Goal: Task Accomplishment & Management: Use online tool/utility

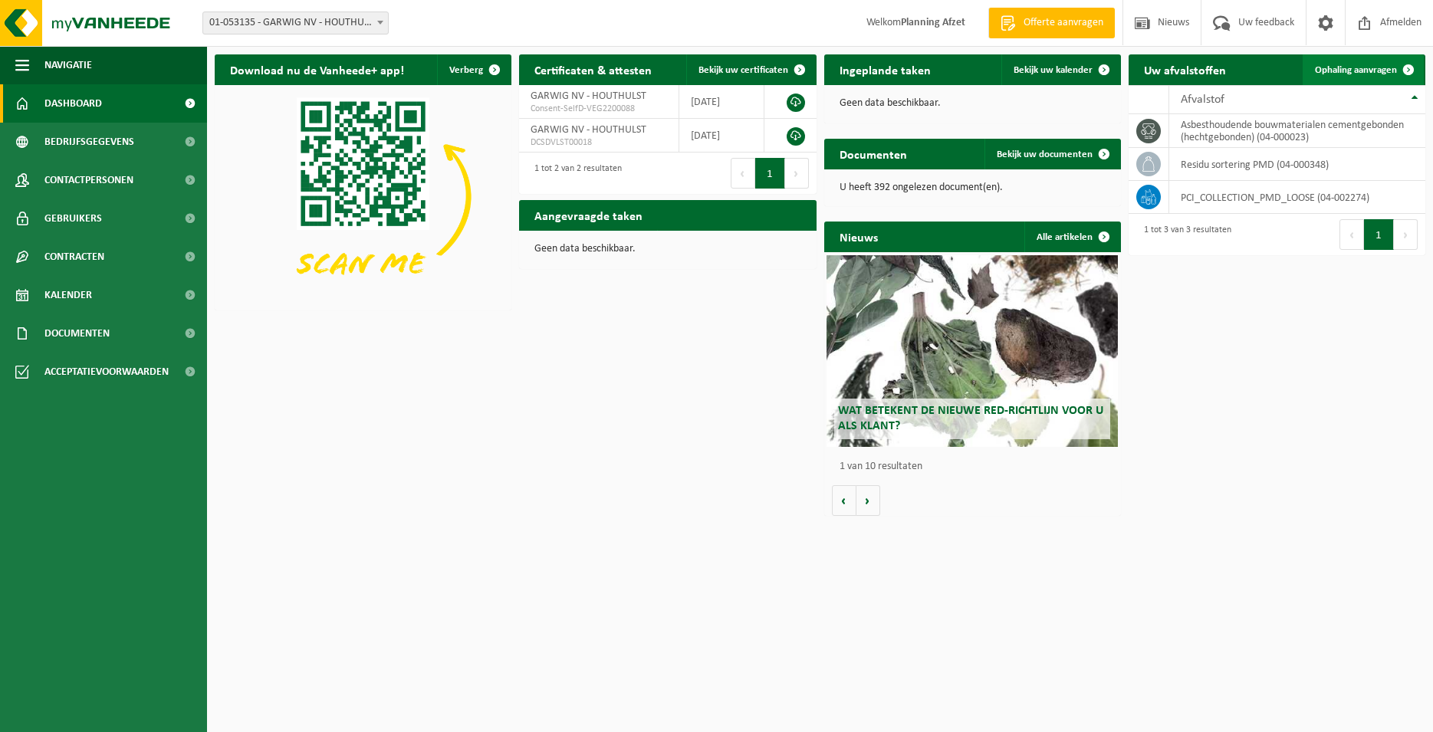
click at [1367, 70] on span "Ophaling aanvragen" at bounding box center [1356, 70] width 82 height 10
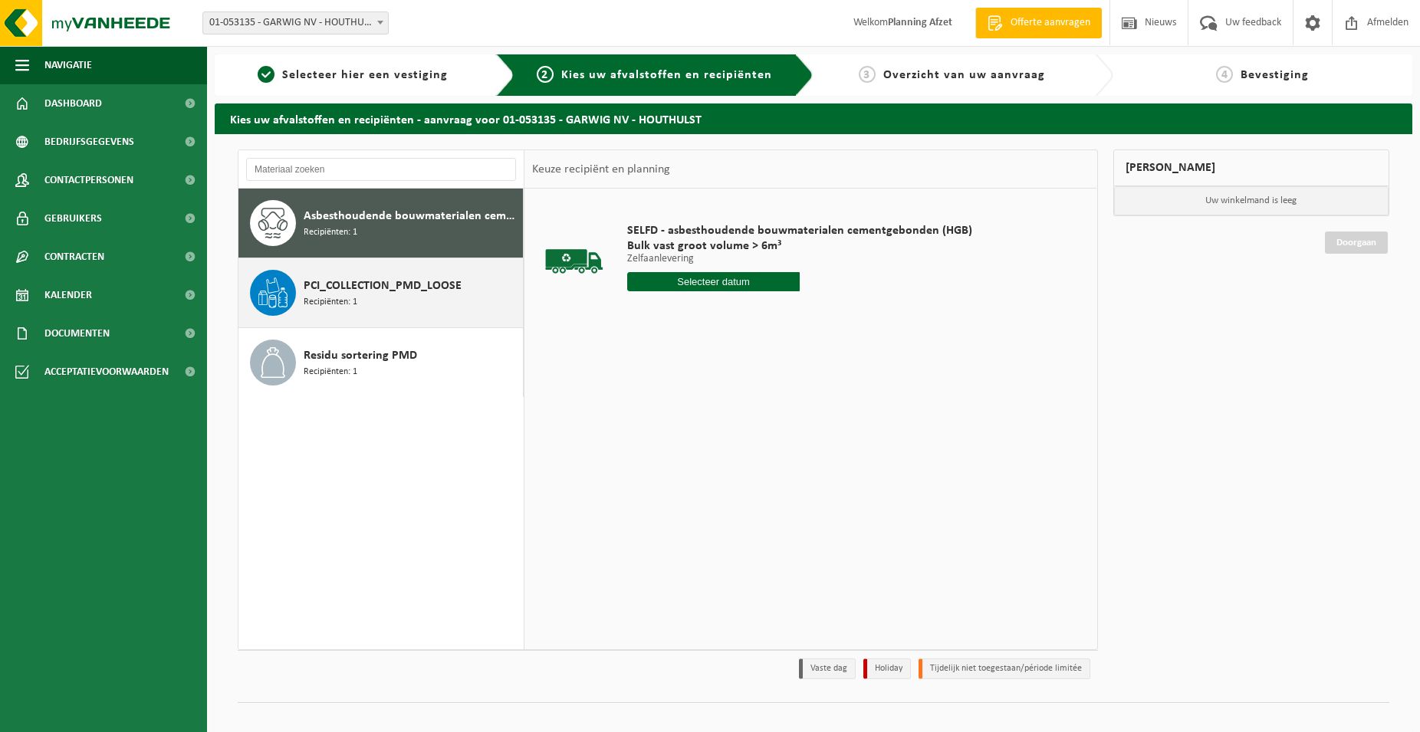
click at [396, 299] on div "PCI_COLLECTION_PMD_LOOSE Recipiënten: 1" at bounding box center [412, 293] width 216 height 46
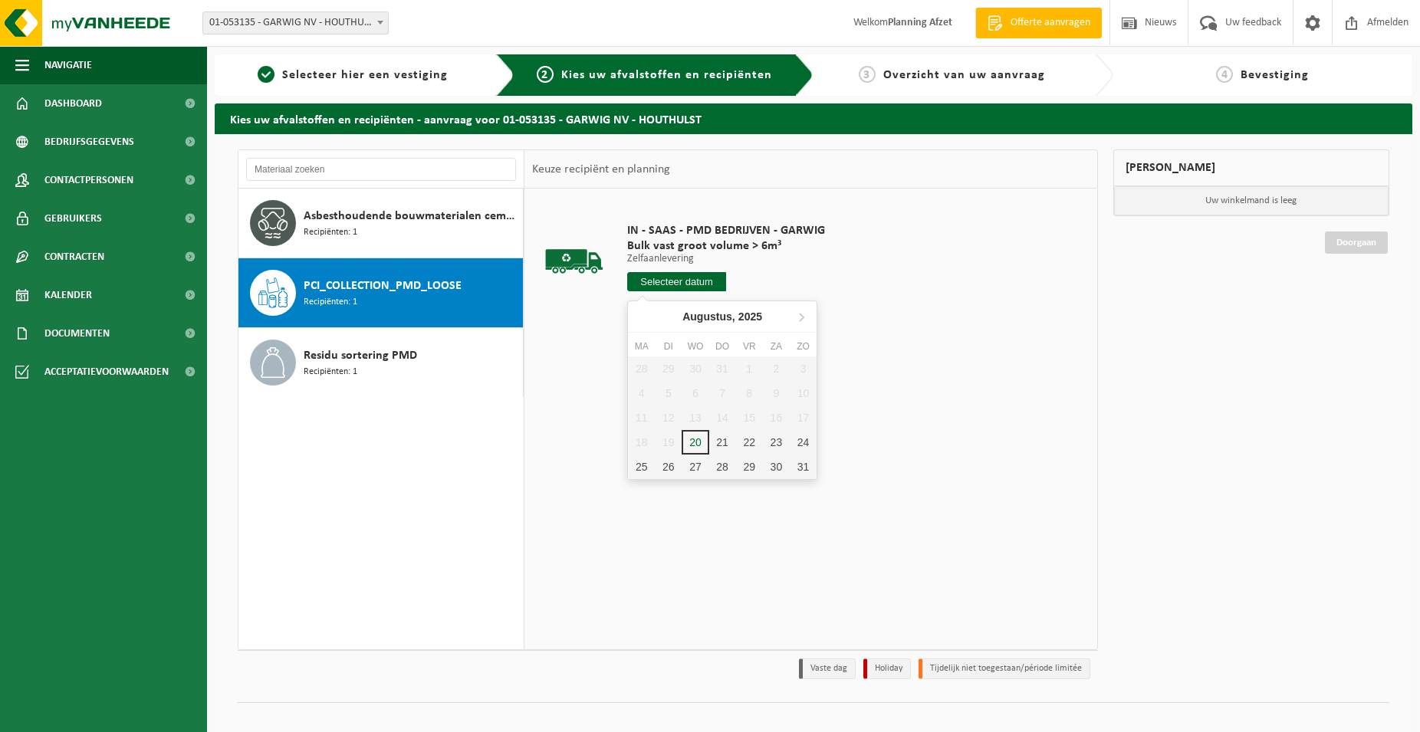
click at [691, 285] on input "text" at bounding box center [676, 281] width 99 height 19
click at [725, 443] on div "21" at bounding box center [722, 442] width 27 height 25
type input "Van 2025-08-21"
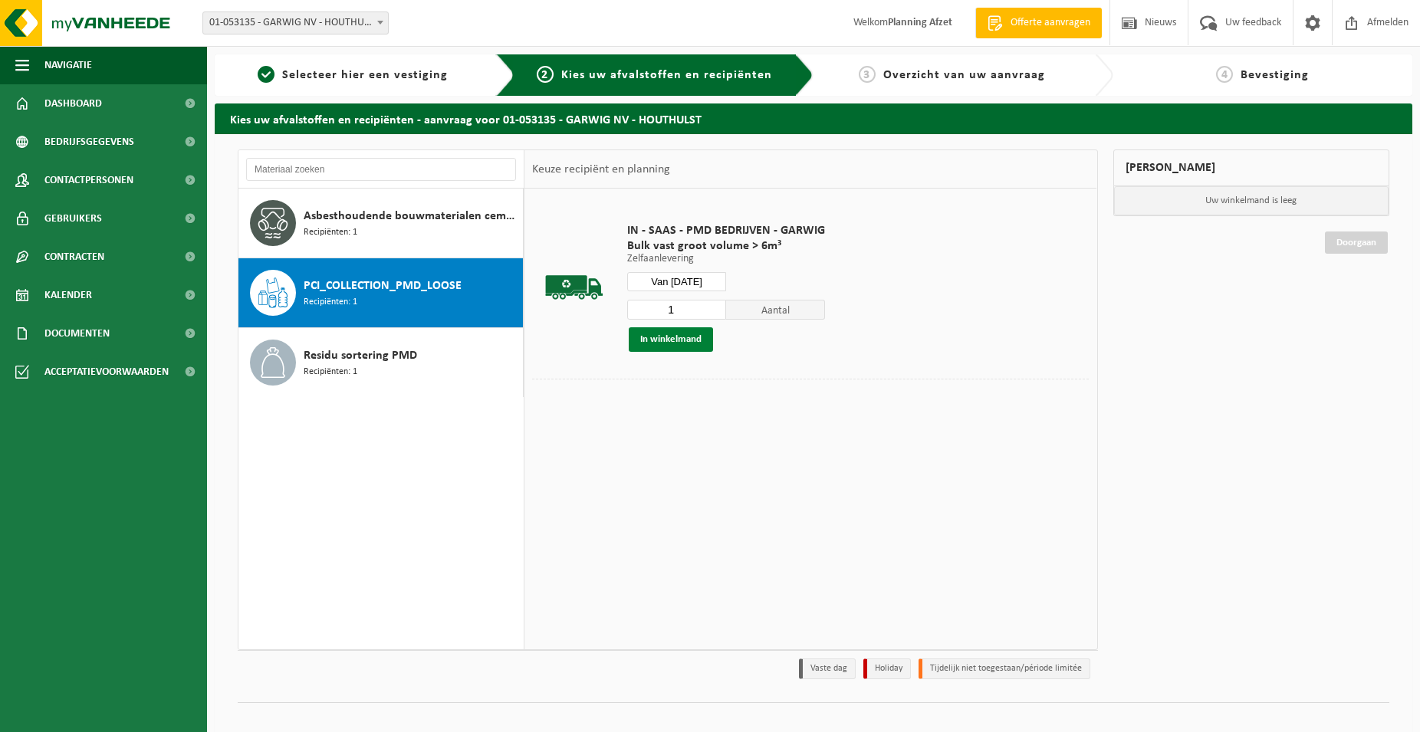
click at [683, 350] on button "In winkelmand" at bounding box center [671, 339] width 84 height 25
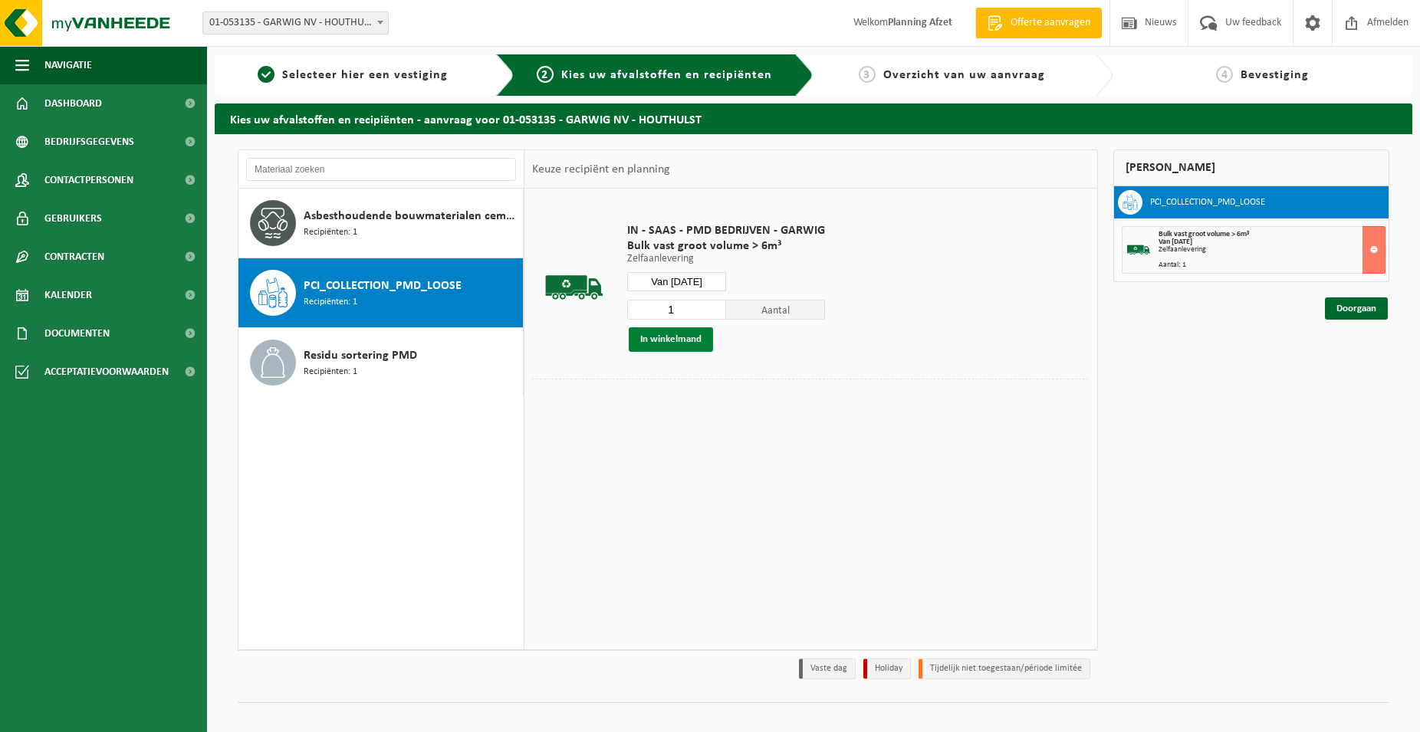
click at [680, 345] on button "In winkelmand" at bounding box center [671, 339] width 84 height 25
click at [1354, 308] on link "Doorgaan" at bounding box center [1356, 309] width 63 height 22
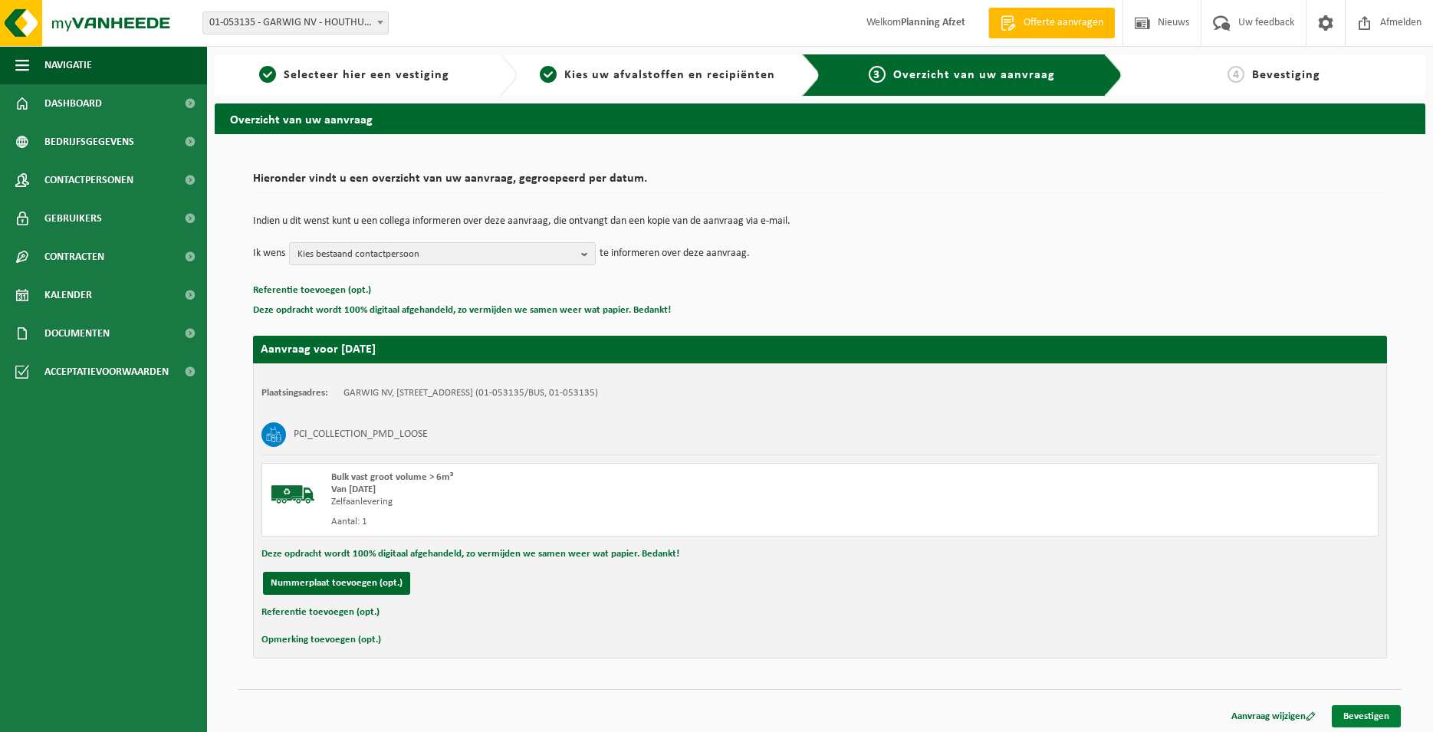
click at [1358, 719] on link "Bevestigen" at bounding box center [1366, 717] width 69 height 22
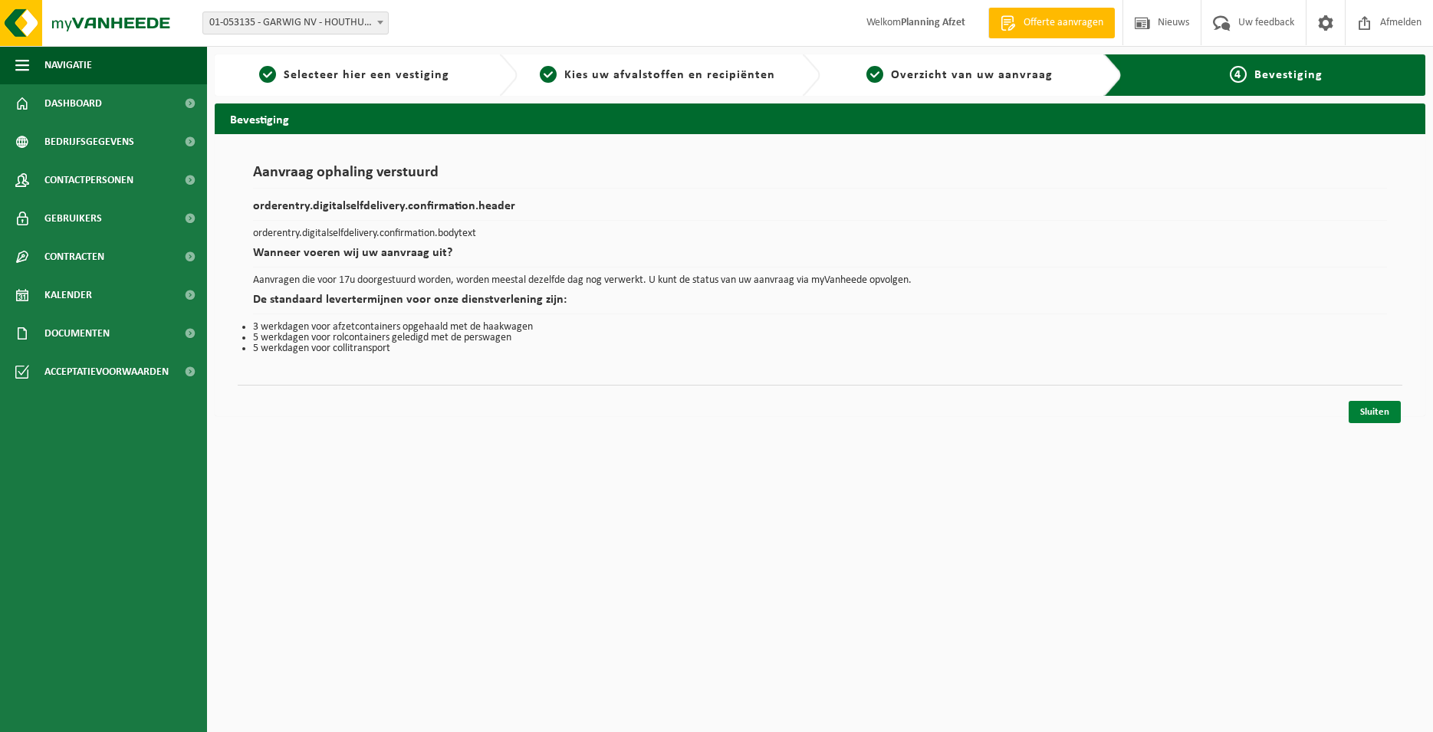
click at [1369, 414] on link "Sluiten" at bounding box center [1375, 412] width 52 height 22
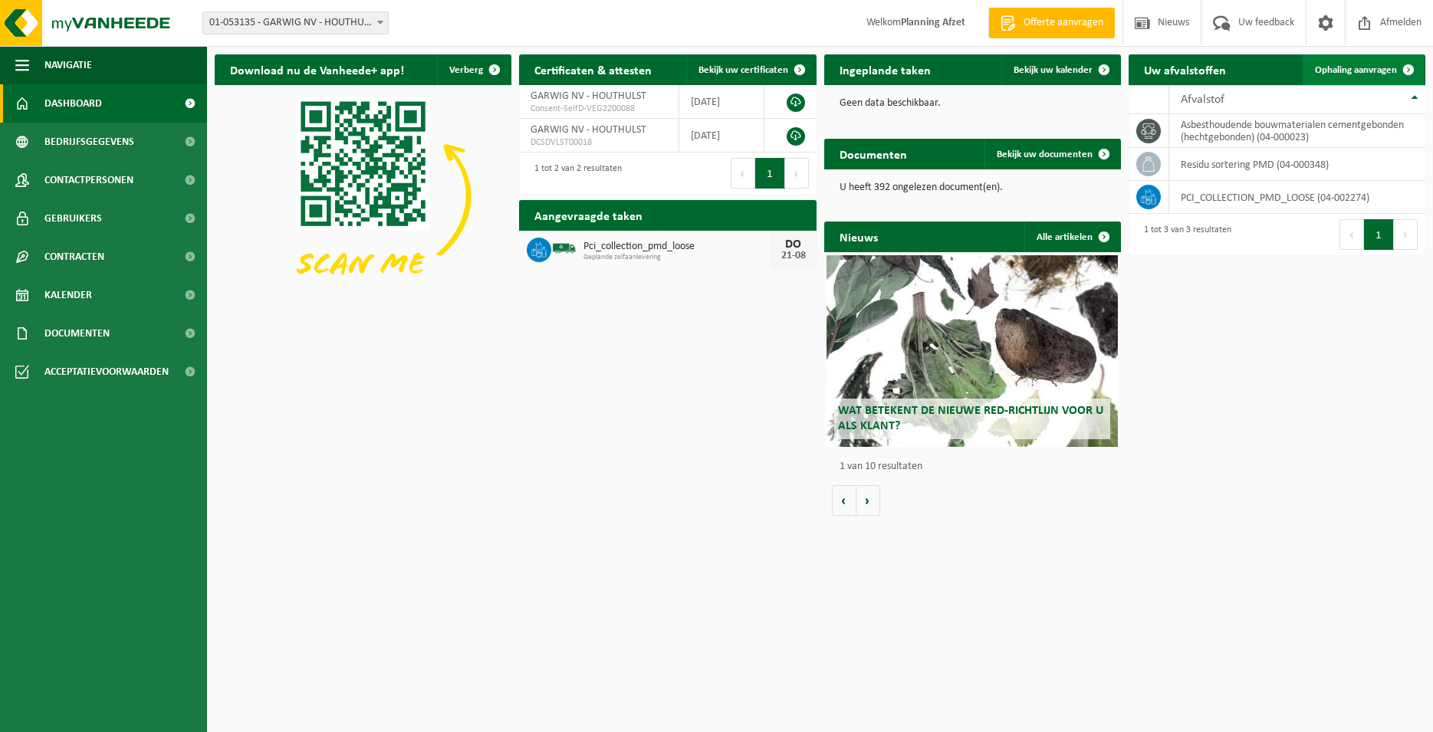
click at [1379, 65] on span "Ophaling aanvragen" at bounding box center [1356, 70] width 82 height 10
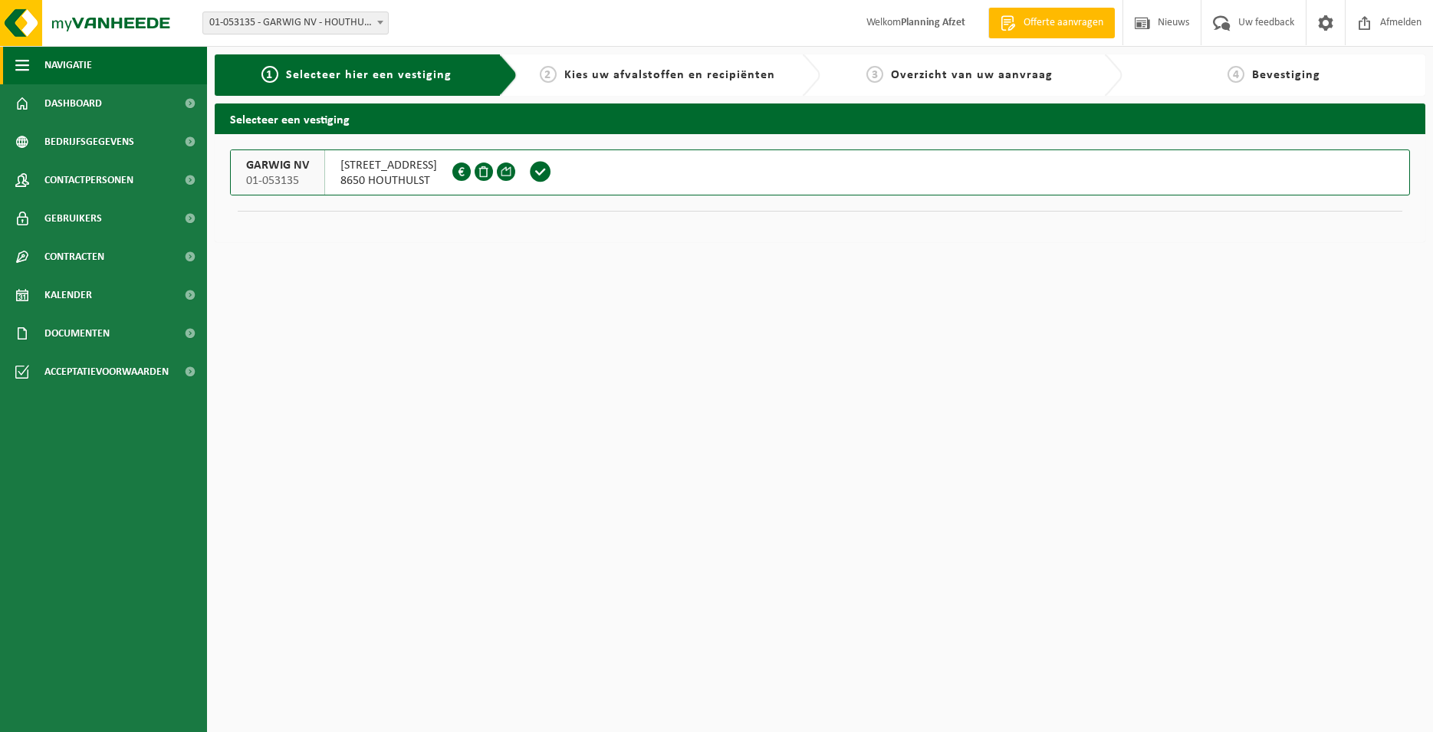
click at [92, 73] on span "Navigatie" at bounding box center [68, 65] width 48 height 38
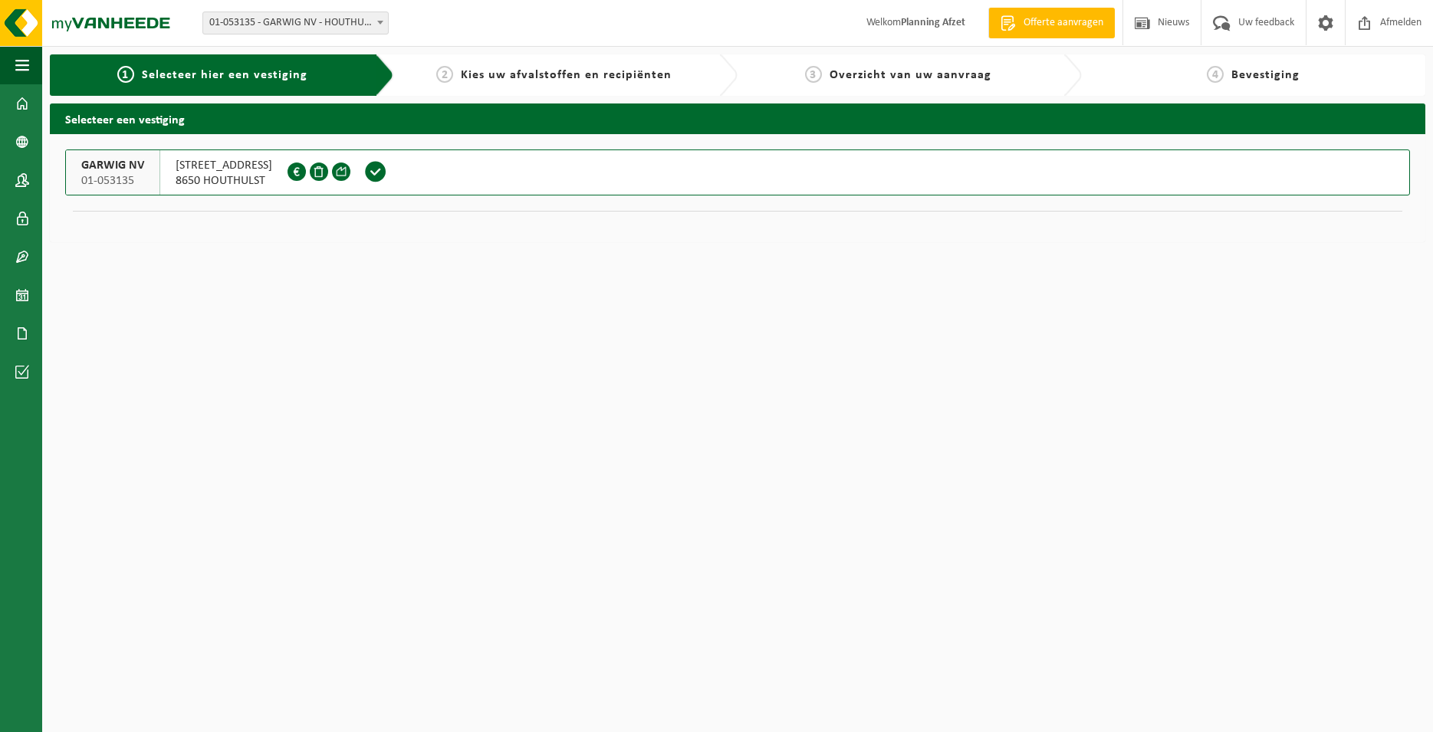
click at [109, 81] on div "1 Selecteer hier een vestiging" at bounding box center [212, 75] width 302 height 18
click at [4, 75] on button "Navigatie" at bounding box center [21, 65] width 42 height 38
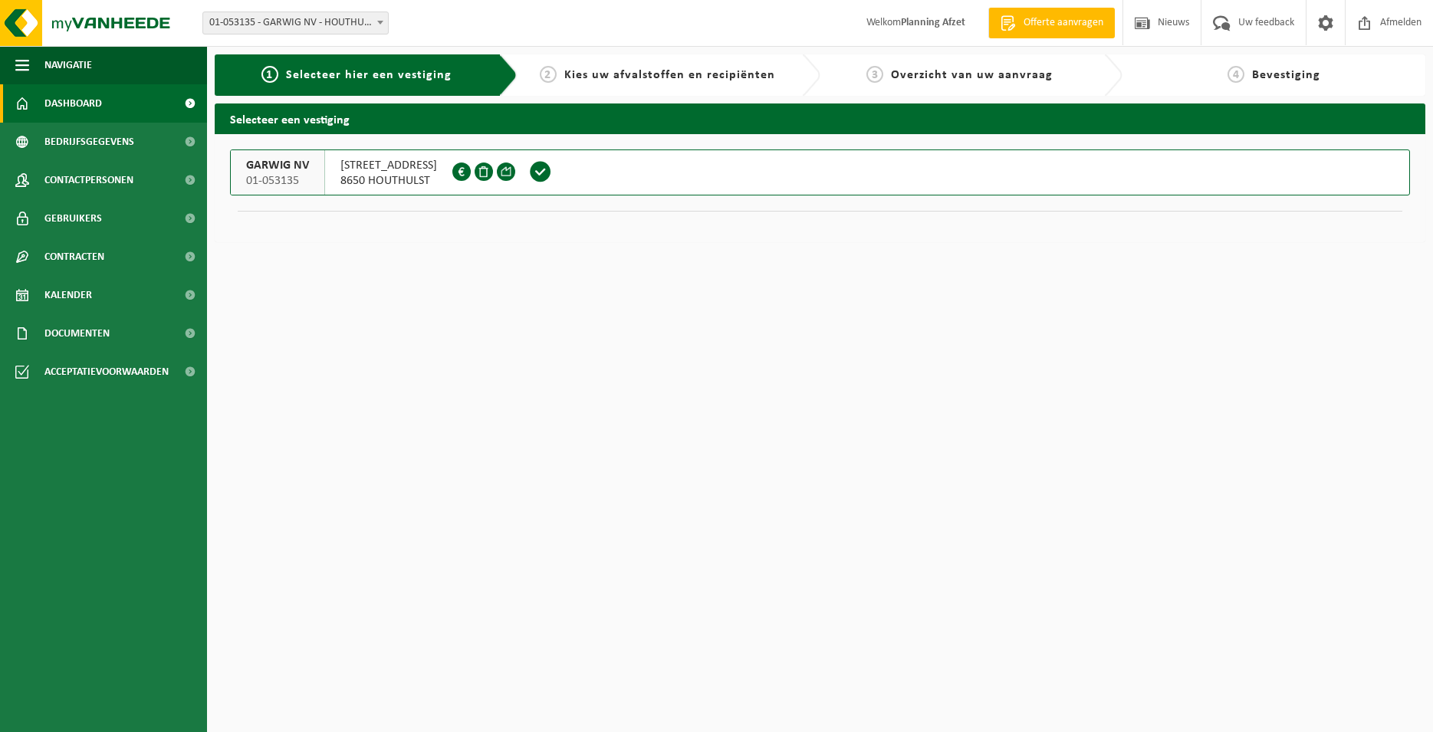
click at [34, 105] on link "Dashboard" at bounding box center [103, 103] width 207 height 38
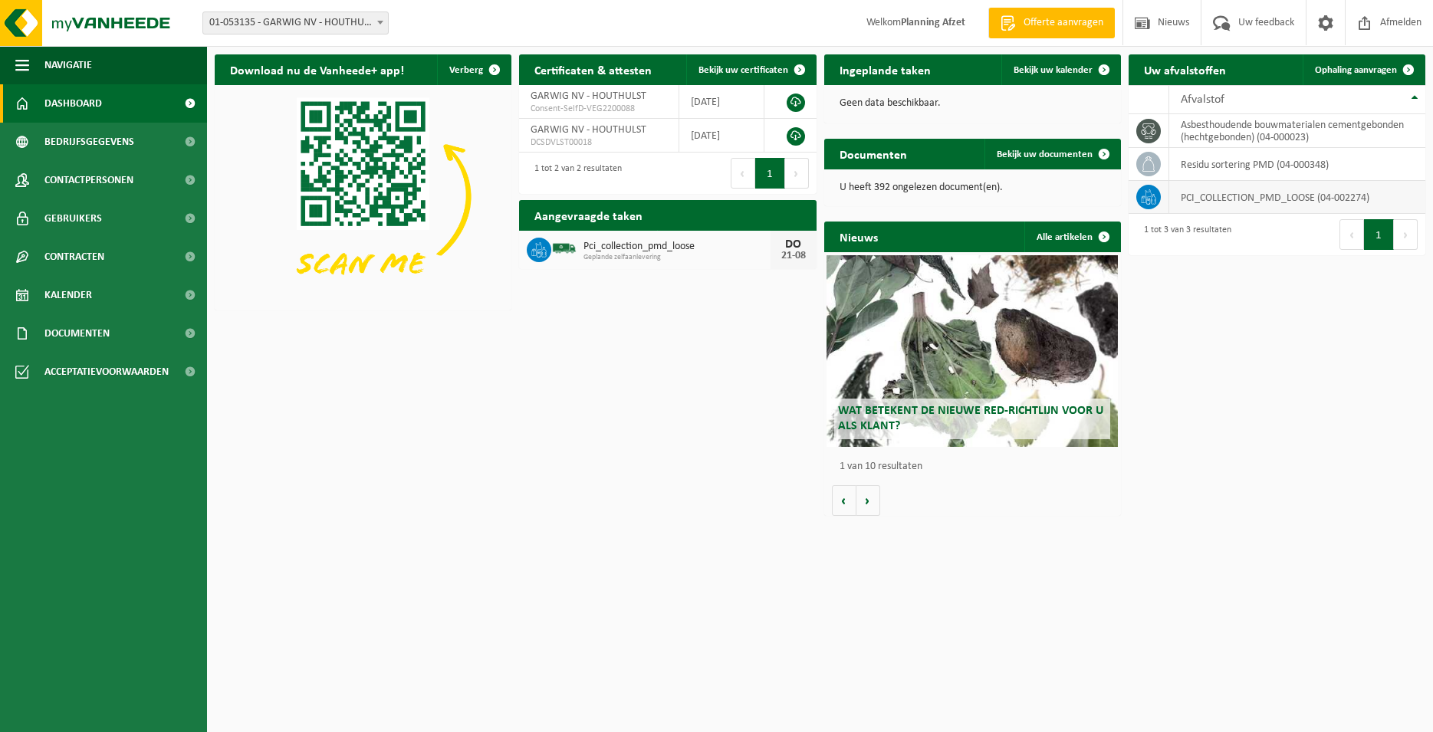
click at [1271, 198] on td "PCI_COLLECTION_PMD_LOOSE (04-002274)" at bounding box center [1298, 197] width 256 height 33
click at [1341, 71] on span "Ophaling aanvragen" at bounding box center [1356, 70] width 82 height 10
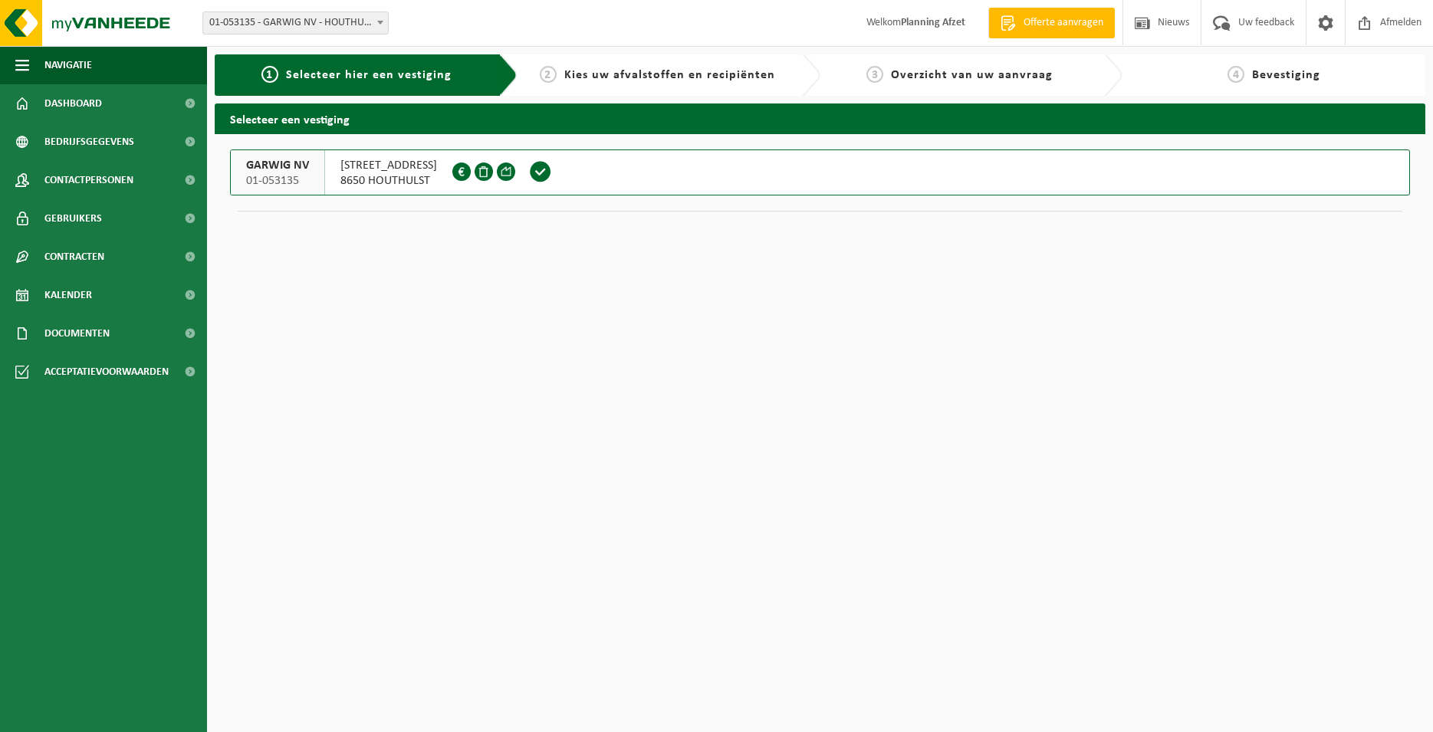
click at [416, 168] on span "POELKAPELLESTRAAT 18" at bounding box center [389, 165] width 97 height 15
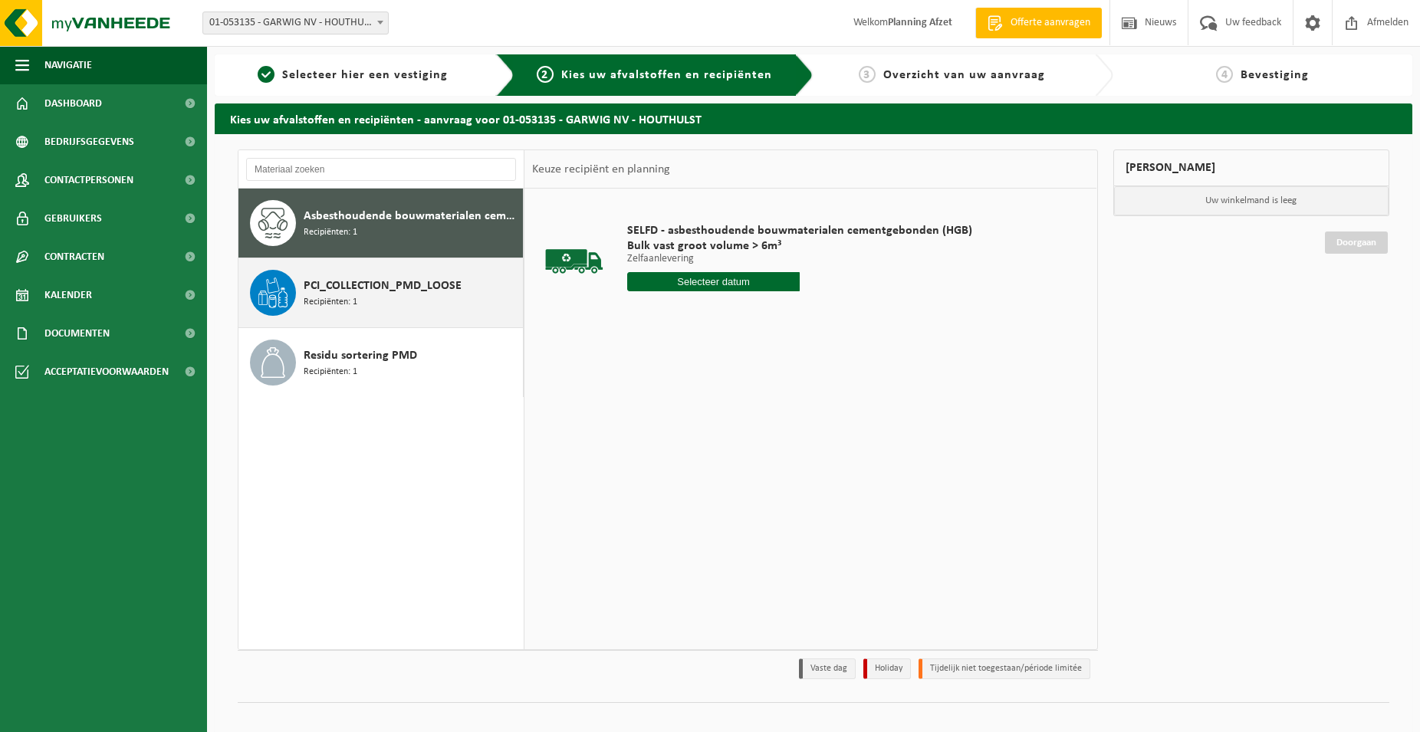
click at [371, 311] on div "PCI_COLLECTION_PMD_LOOSE Recipiënten: 1" at bounding box center [412, 293] width 216 height 46
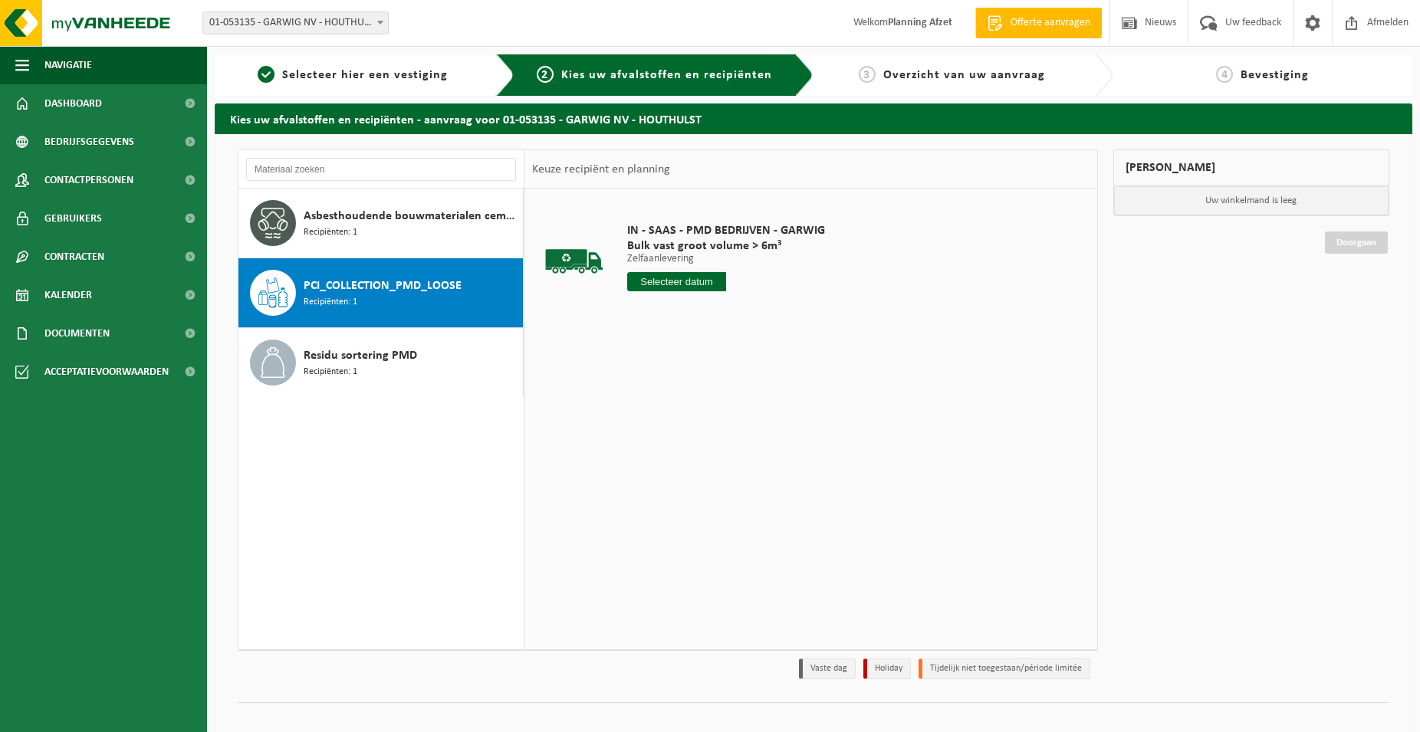
click at [689, 286] on input "text" at bounding box center [676, 281] width 99 height 19
click at [717, 445] on div "21" at bounding box center [722, 442] width 27 height 25
type input "Van 2025-08-21"
click at [692, 337] on button "In winkelmand" at bounding box center [671, 339] width 84 height 25
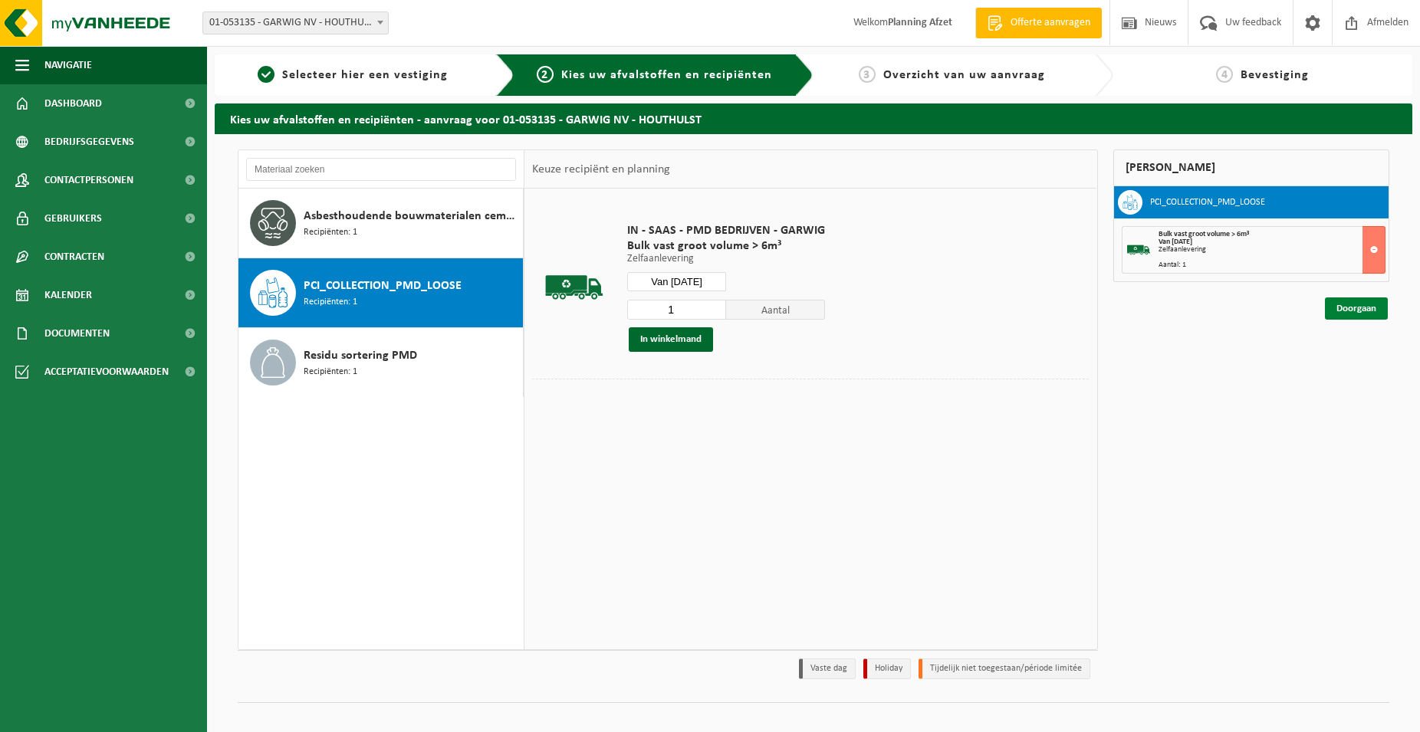
click at [1360, 308] on link "Doorgaan" at bounding box center [1356, 309] width 63 height 22
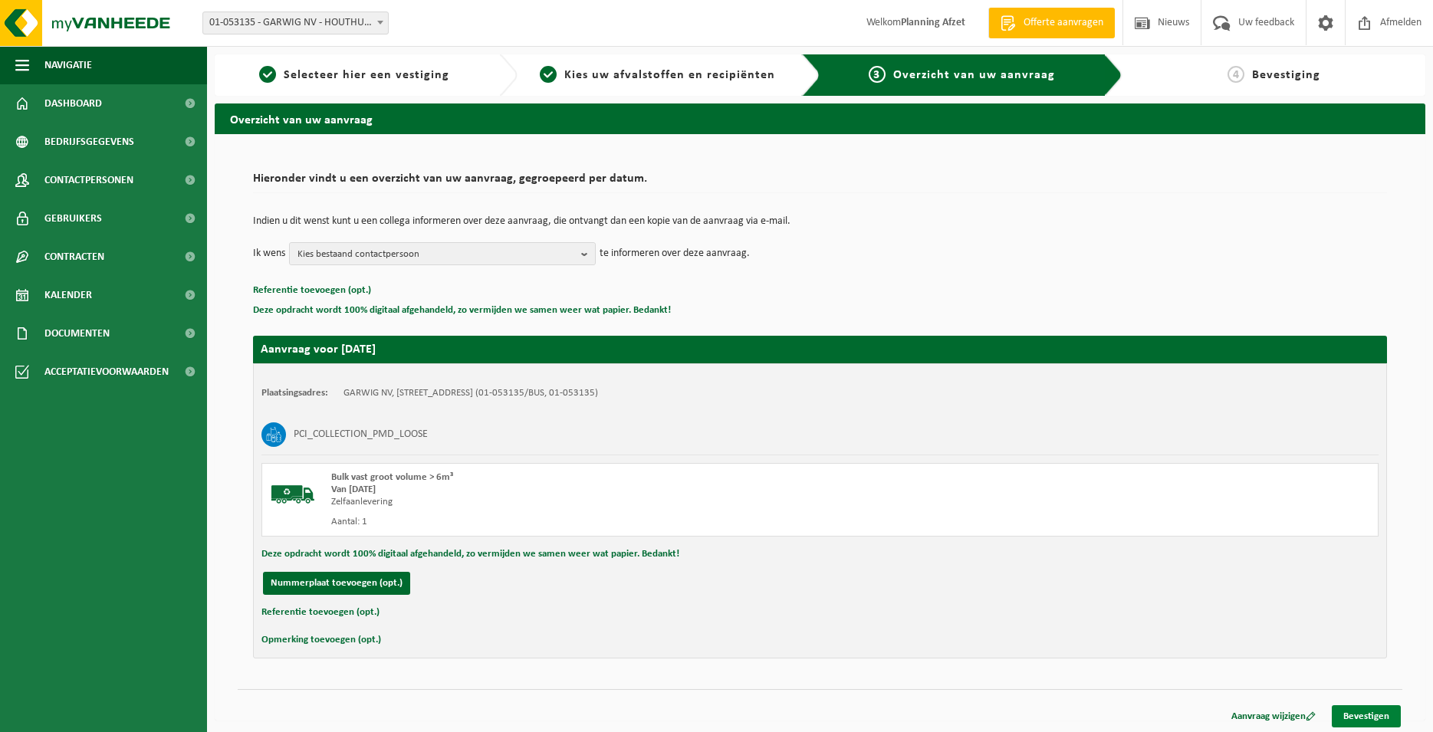
click at [1341, 716] on link "Bevestigen" at bounding box center [1366, 717] width 69 height 22
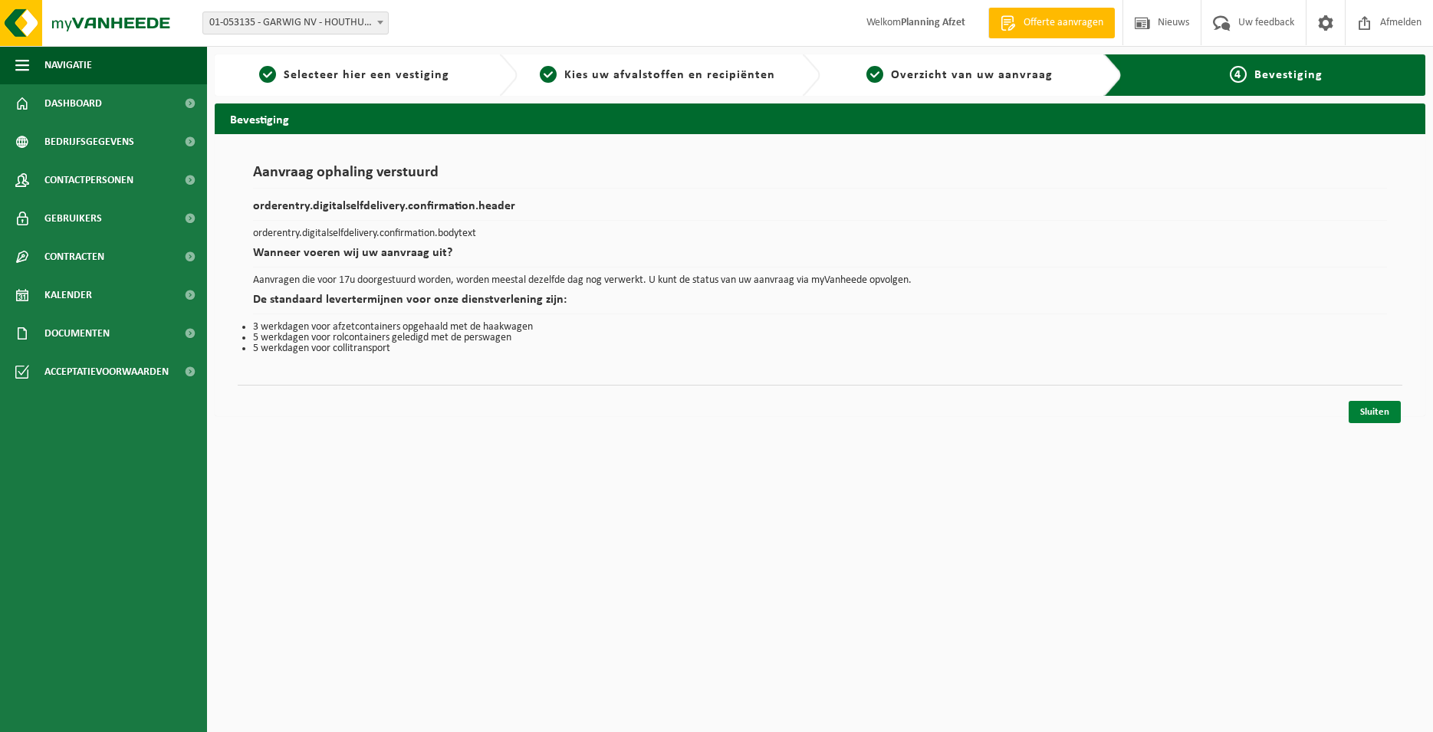
click at [1373, 407] on link "Sluiten" at bounding box center [1375, 412] width 52 height 22
